Goal: Complete application form: Complete application form

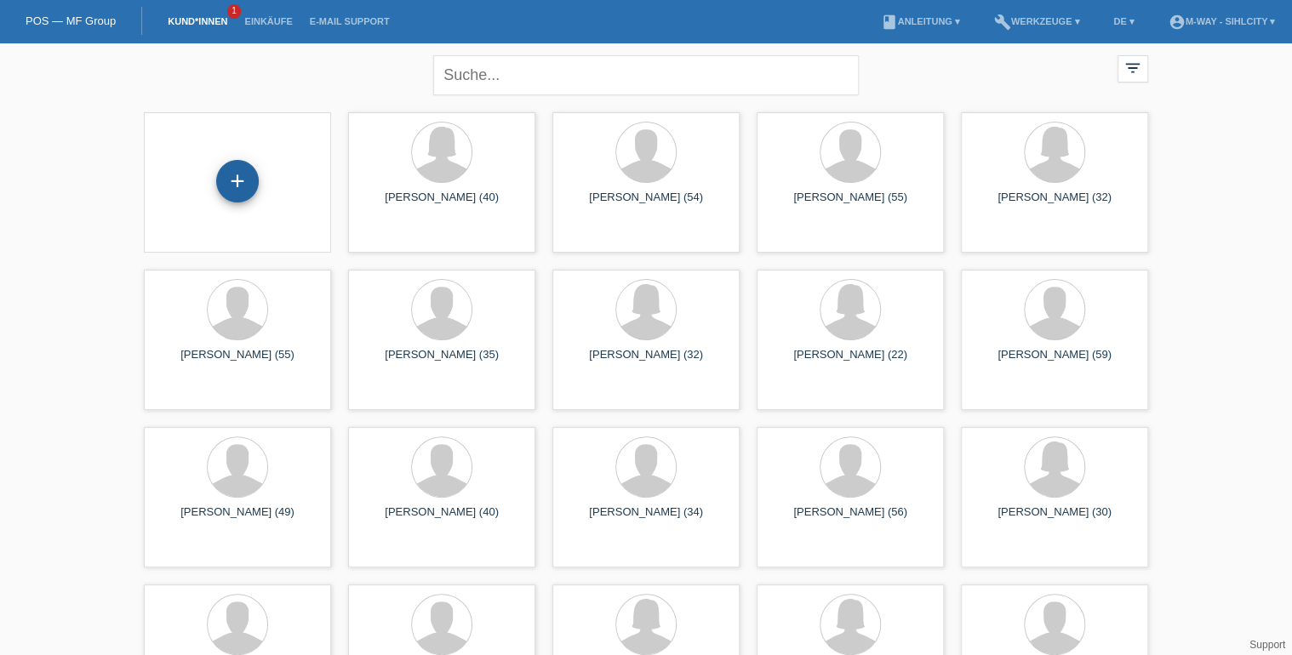
click at [242, 185] on div "+" at bounding box center [237, 181] width 43 height 43
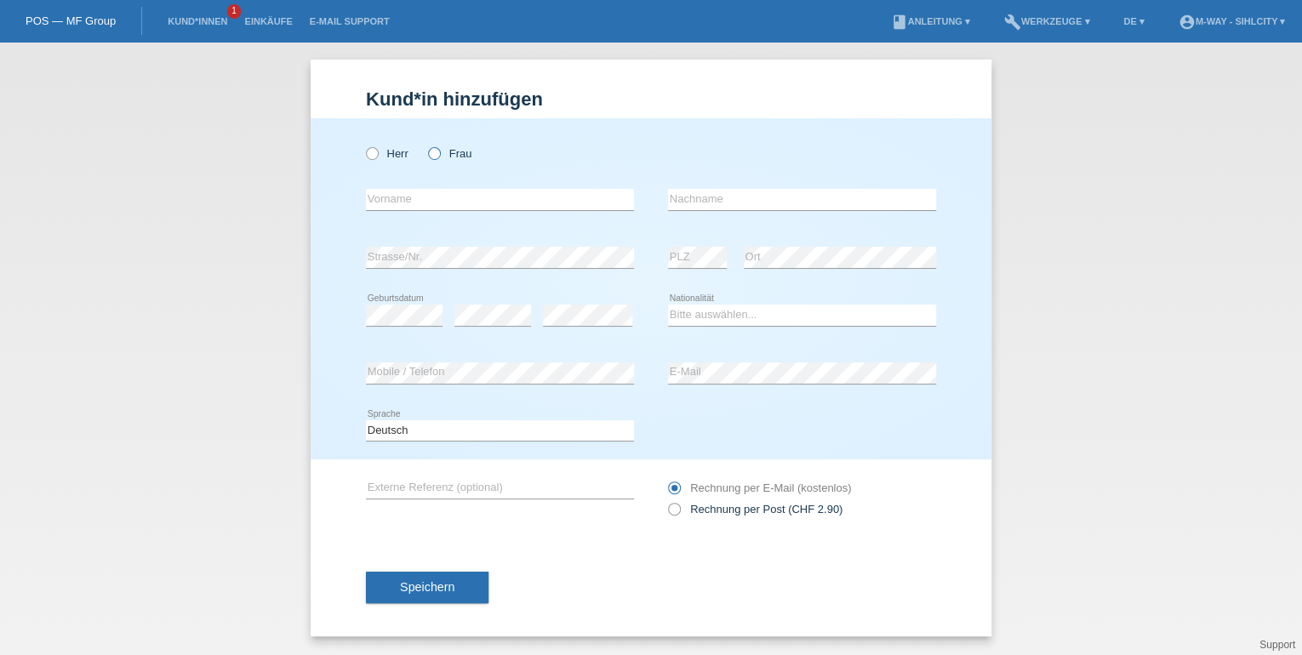
click at [429, 149] on label "Frau" at bounding box center [449, 153] width 43 height 13
click at [429, 149] on input "Frau" at bounding box center [433, 152] width 11 height 11
radio input "true"
click at [377, 202] on input "text" at bounding box center [500, 199] width 268 height 21
type input "ADR"
